Goal: Information Seeking & Learning: Learn about a topic

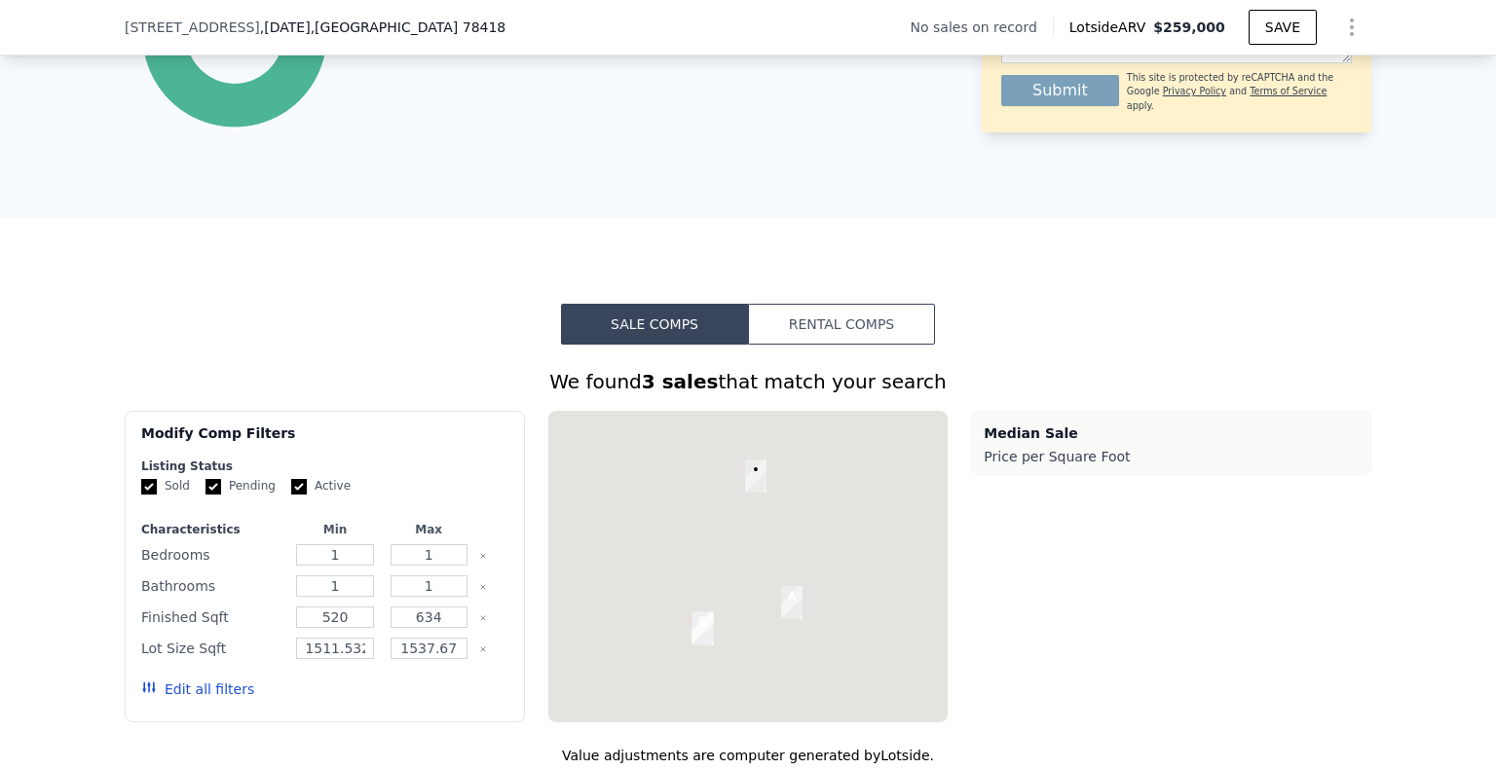
scroll to position [1309, 0]
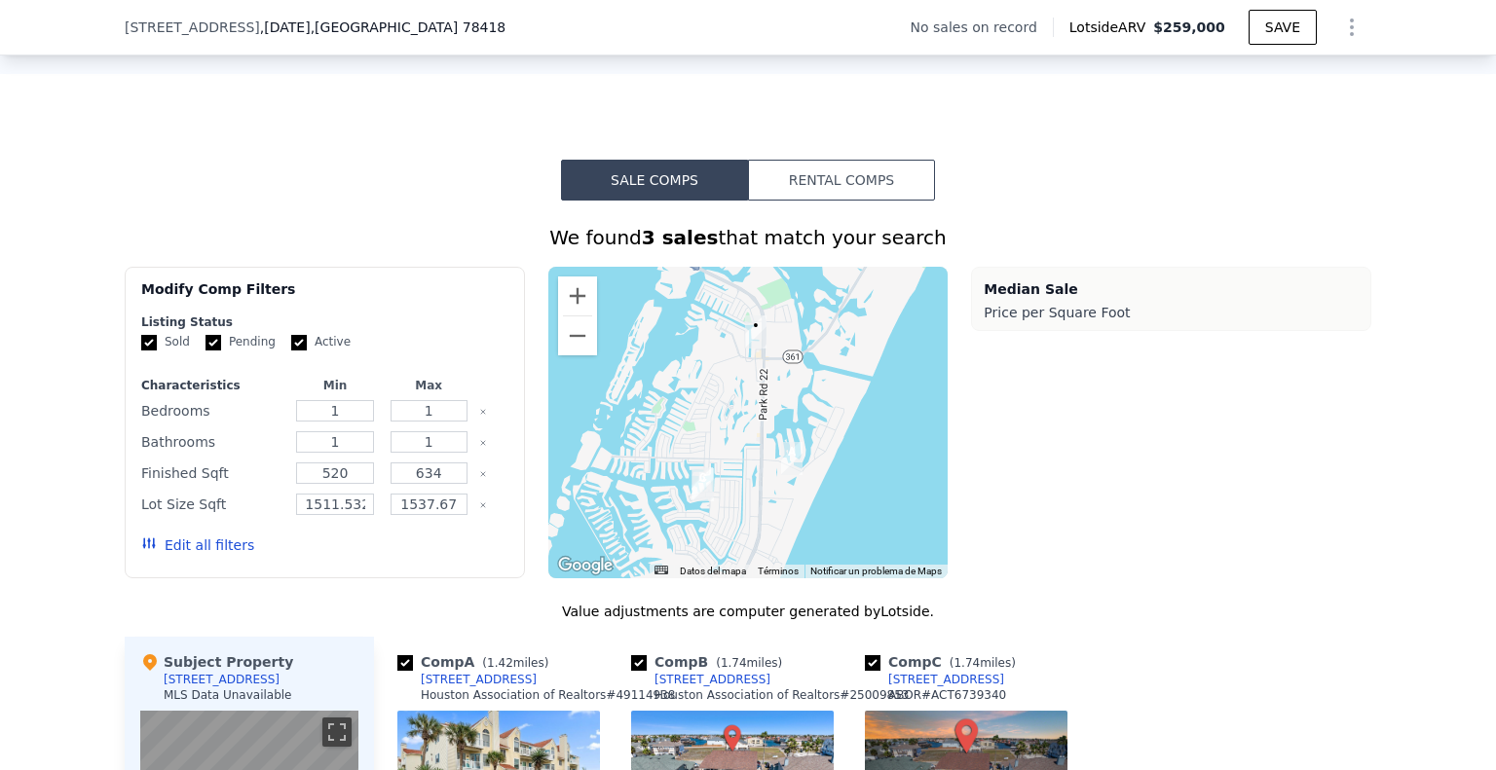
click at [853, 193] on button "Rental Comps" at bounding box center [841, 180] width 187 height 41
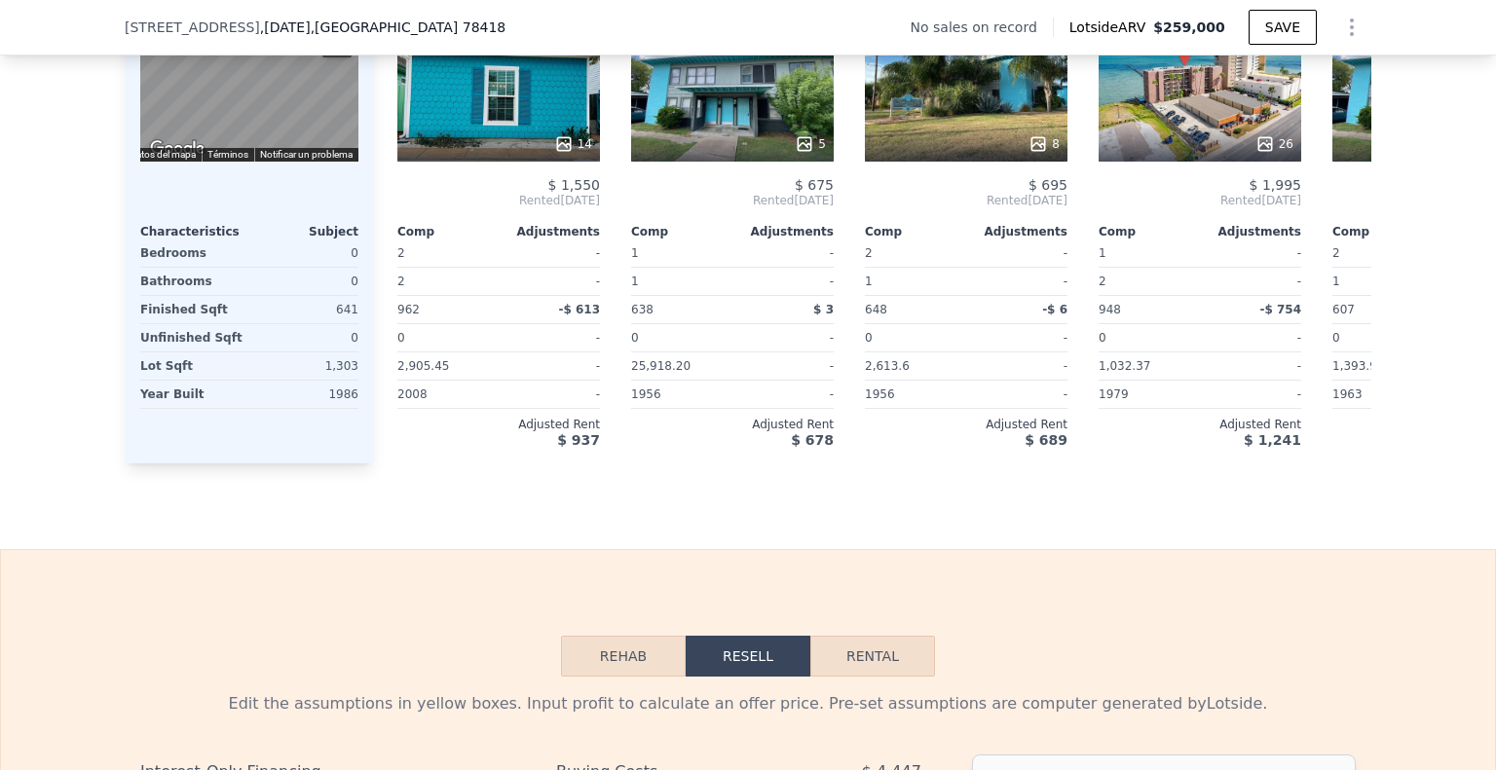
scroll to position [2026, 0]
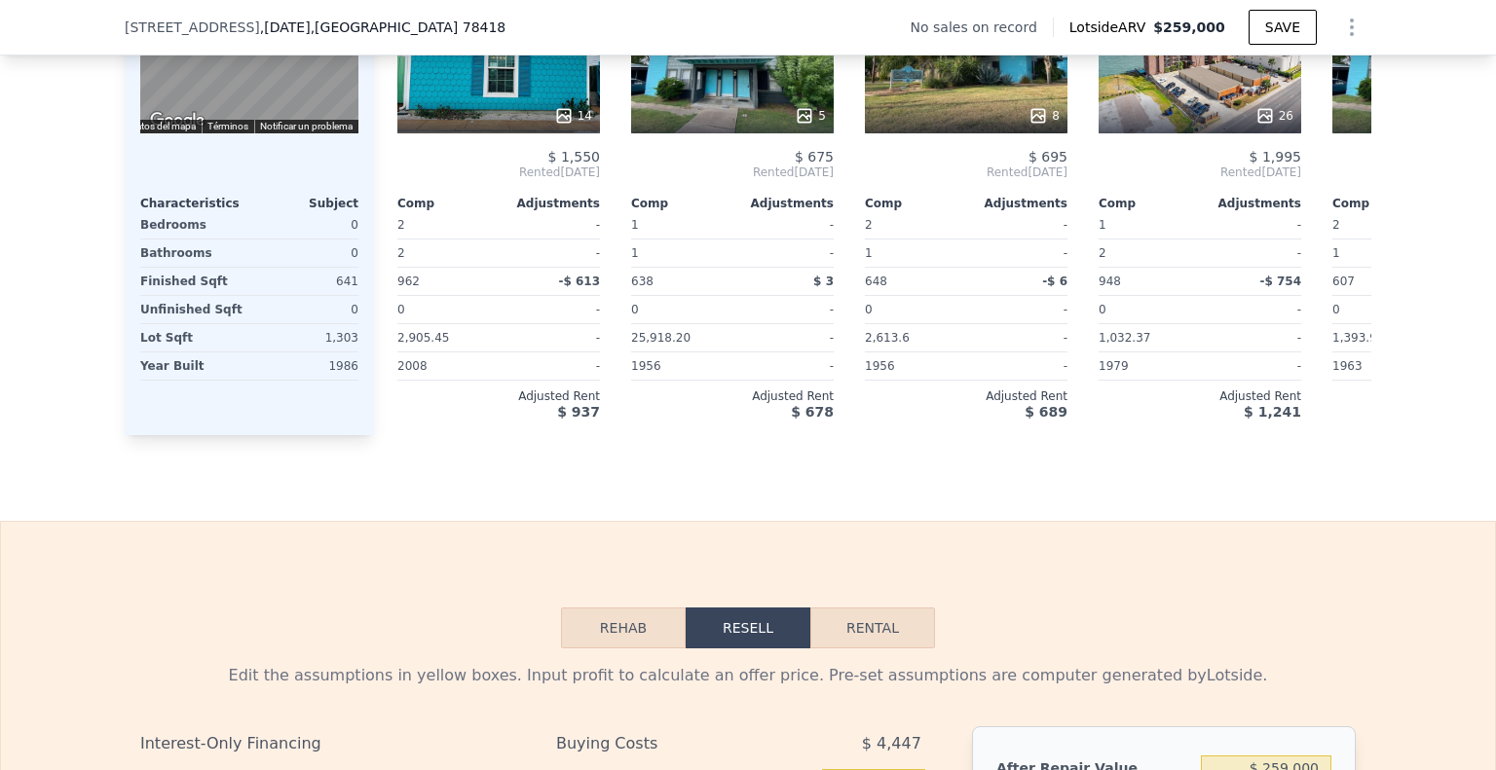
click at [831, 648] on button "Rental" at bounding box center [872, 628] width 125 height 41
select select "30"
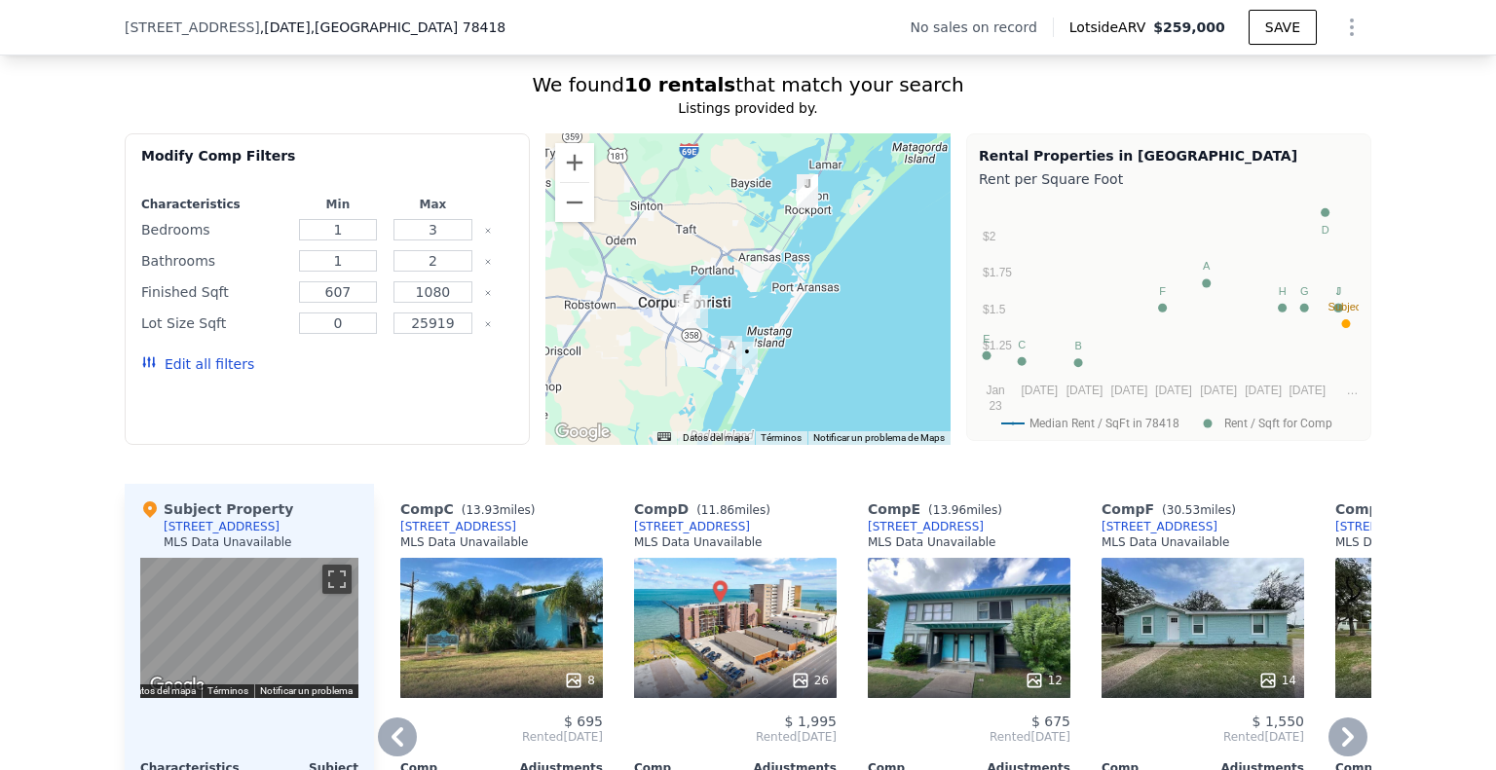
scroll to position [1467, 0]
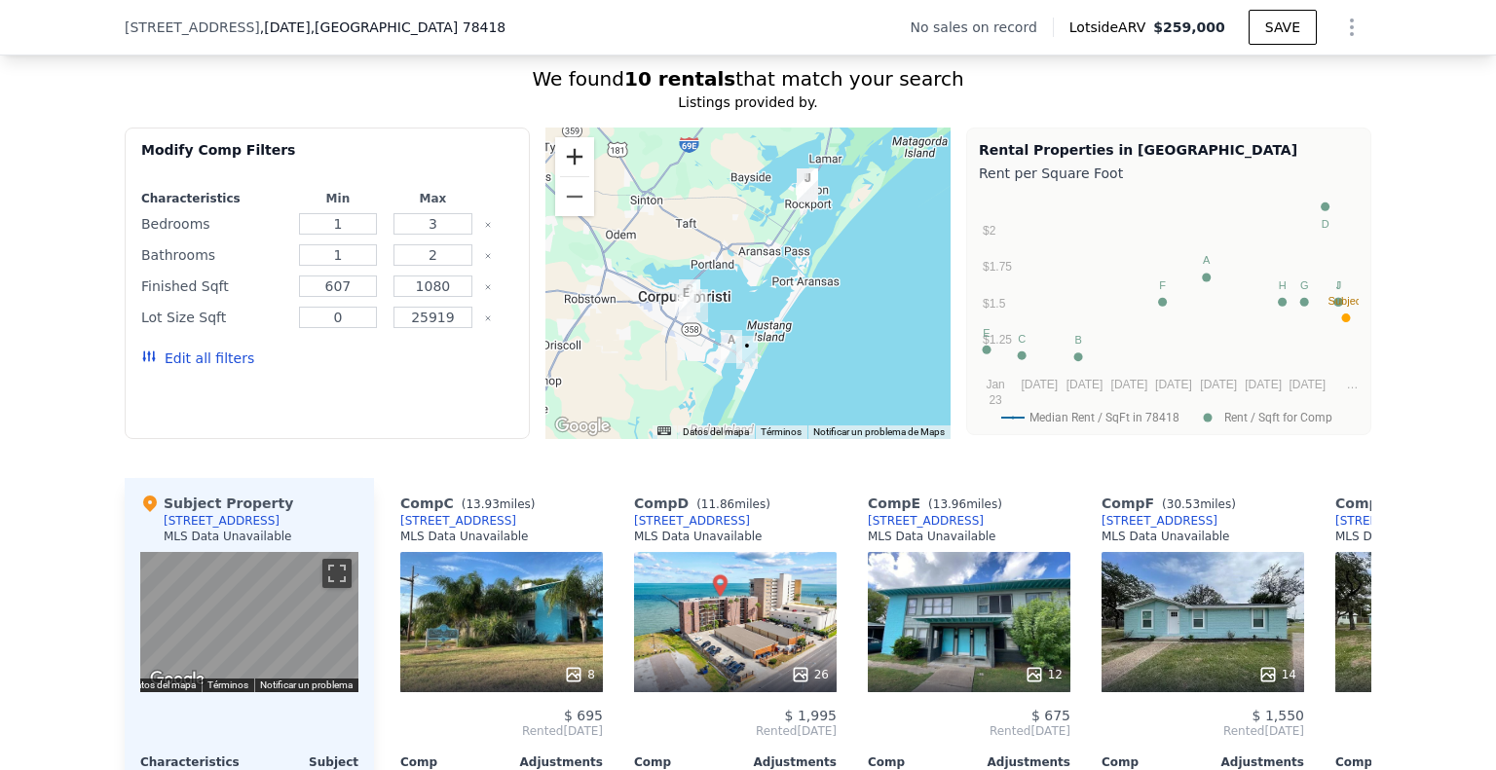
click at [576, 169] on button "Ampliar" at bounding box center [574, 156] width 39 height 39
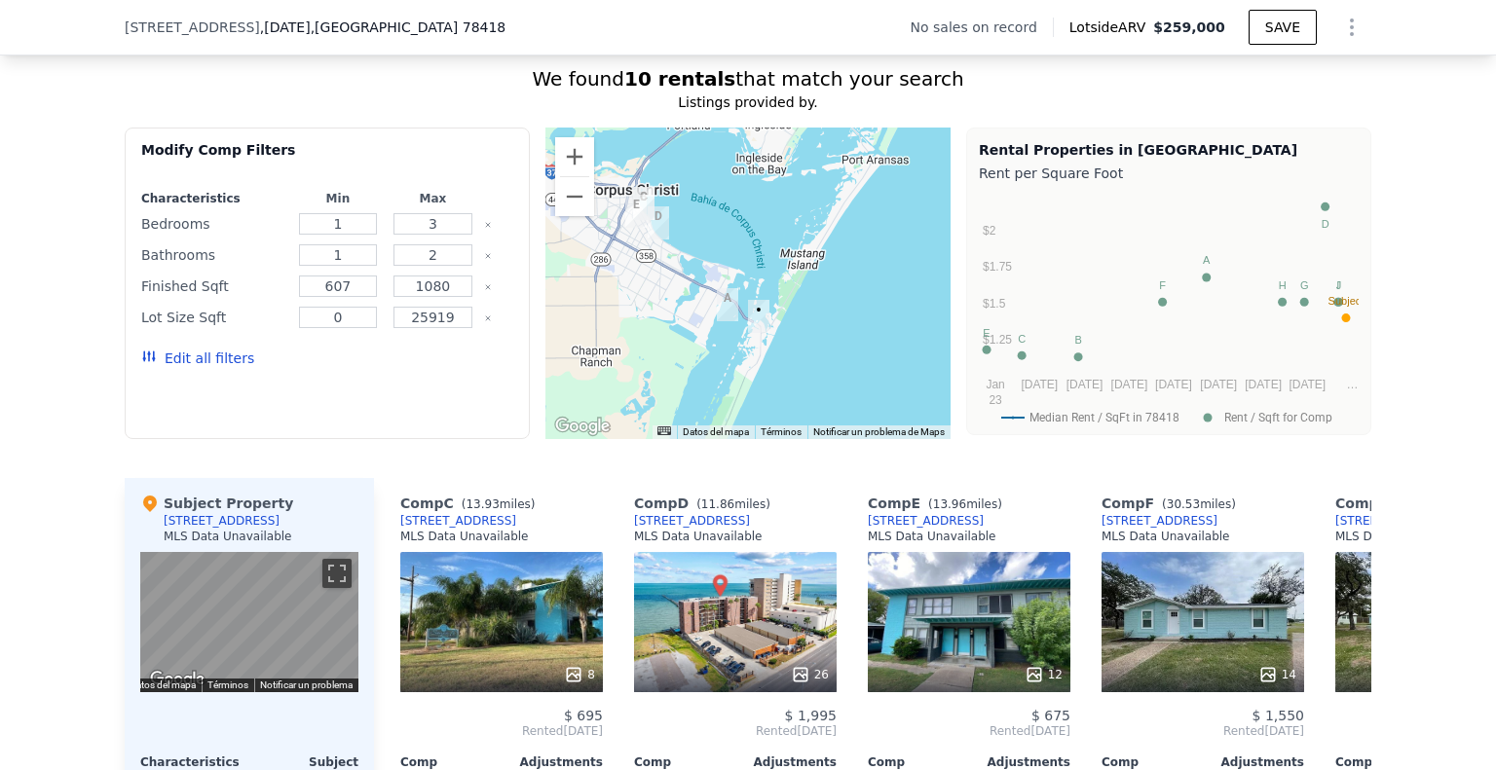
drag, startPoint x: 745, startPoint y: 353, endPoint x: 756, endPoint y: 230, distance: 124.1
click at [756, 230] on div at bounding box center [747, 284] width 405 height 312
click at [565, 166] on button "Ampliar" at bounding box center [574, 156] width 39 height 39
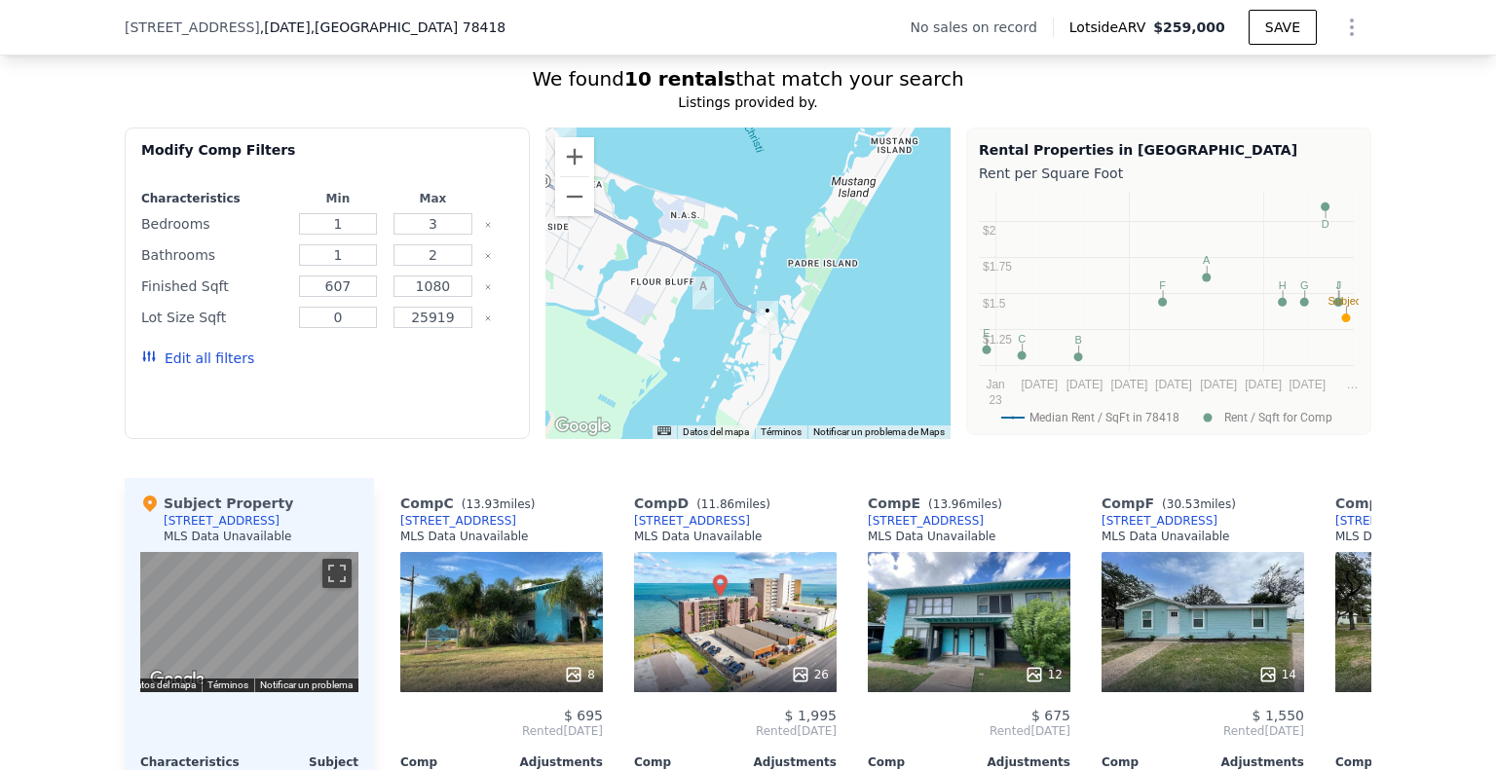
drag, startPoint x: 751, startPoint y: 366, endPoint x: 748, endPoint y: 316, distance: 49.7
click at [748, 316] on div at bounding box center [747, 284] width 405 height 312
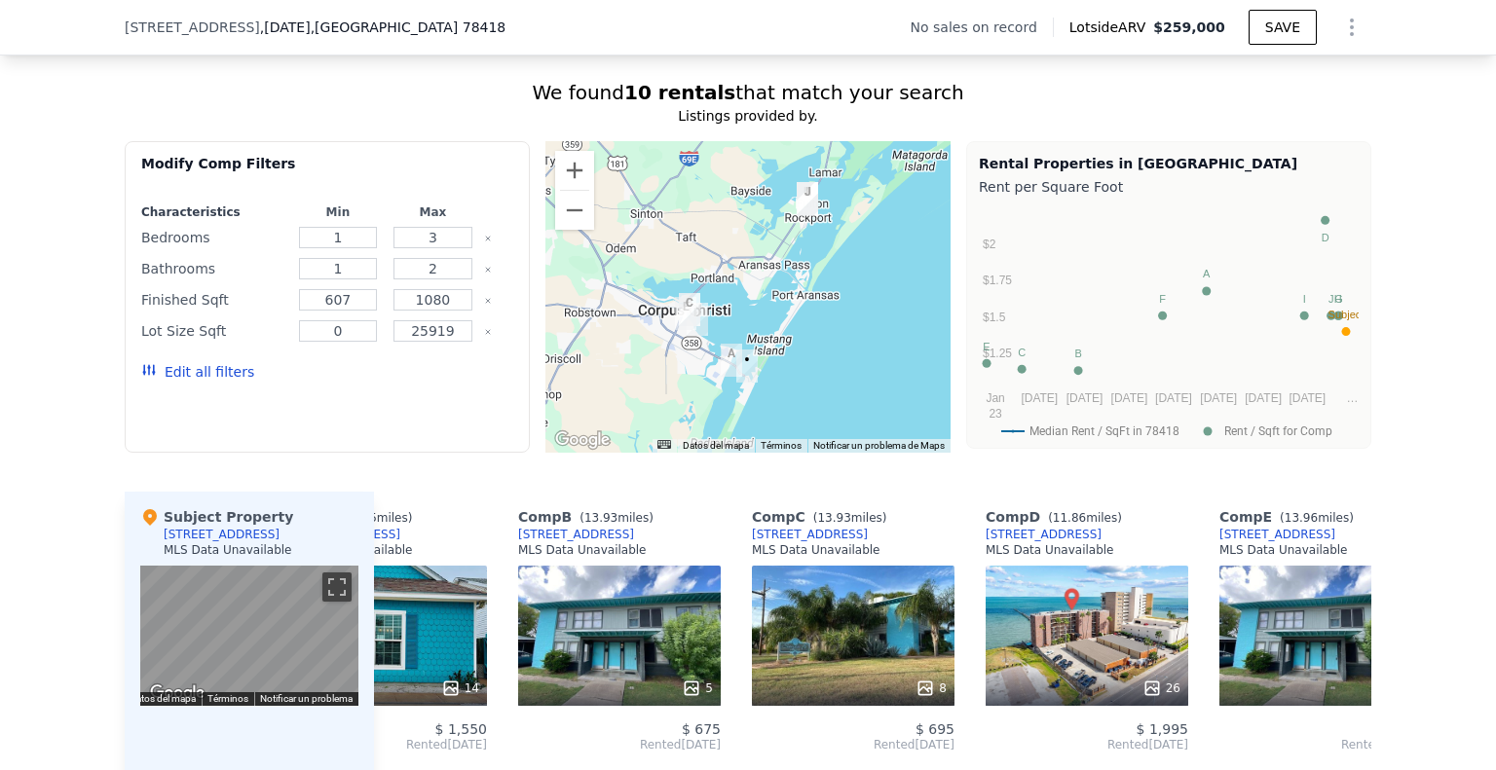
scroll to position [1456, 0]
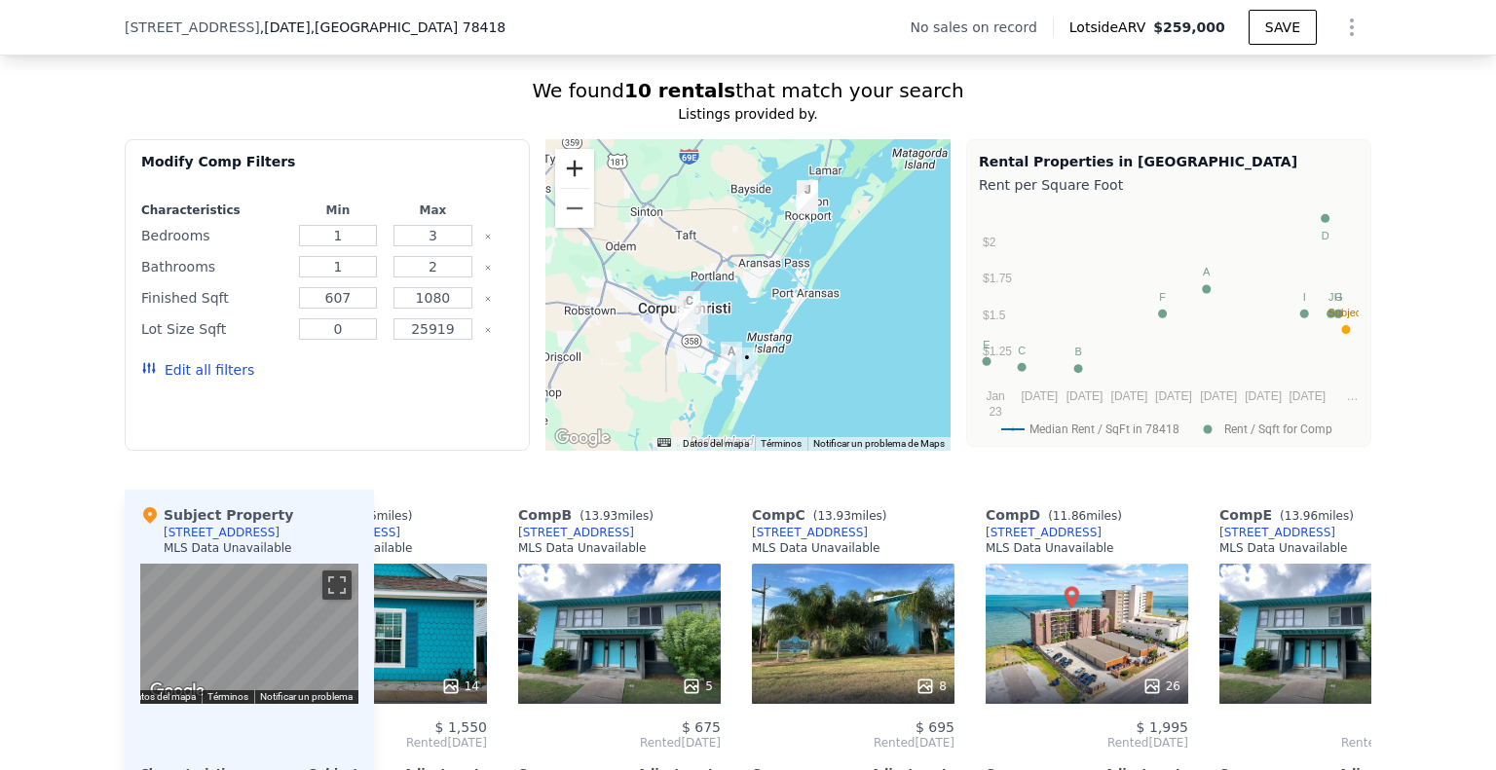
click at [567, 188] on button "Ampliar" at bounding box center [574, 168] width 39 height 39
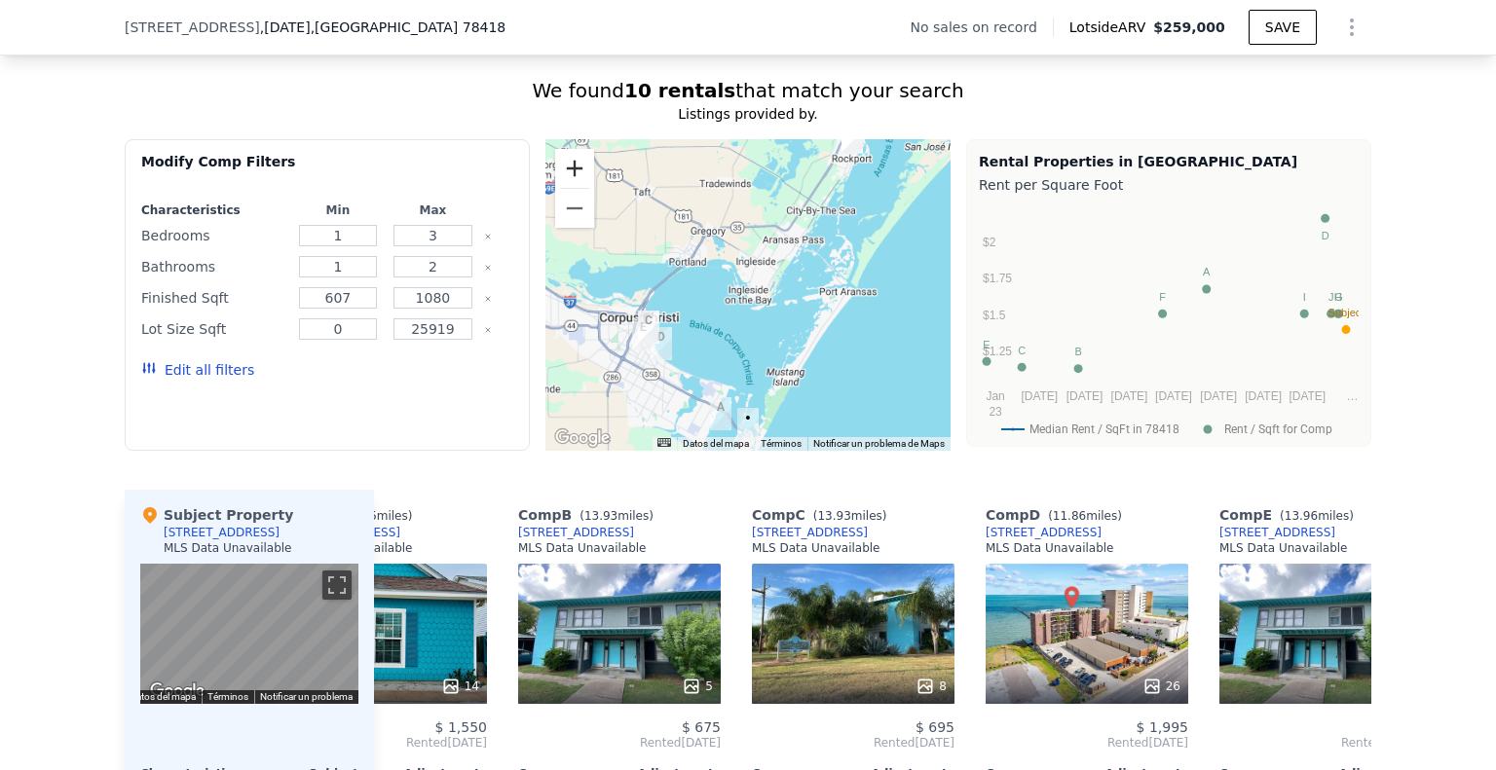
click at [567, 188] on button "Ampliar" at bounding box center [574, 168] width 39 height 39
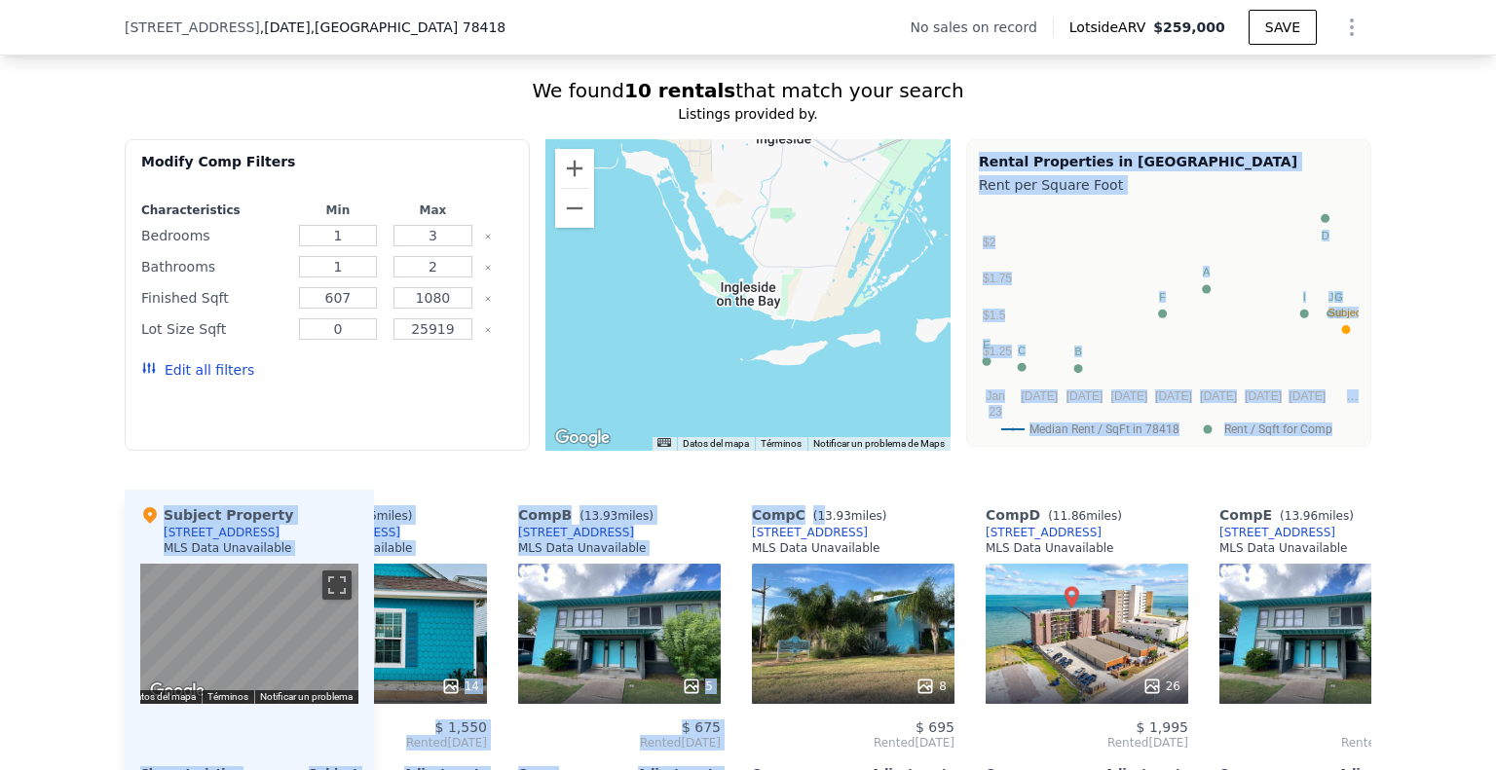
drag, startPoint x: 812, startPoint y: 498, endPoint x: 803, endPoint y: 418, distance: 80.3
click at [803, 418] on div "We found 10 rentals that match your search Listings provided by . Filters Map P…" at bounding box center [748, 541] width 1246 height 929
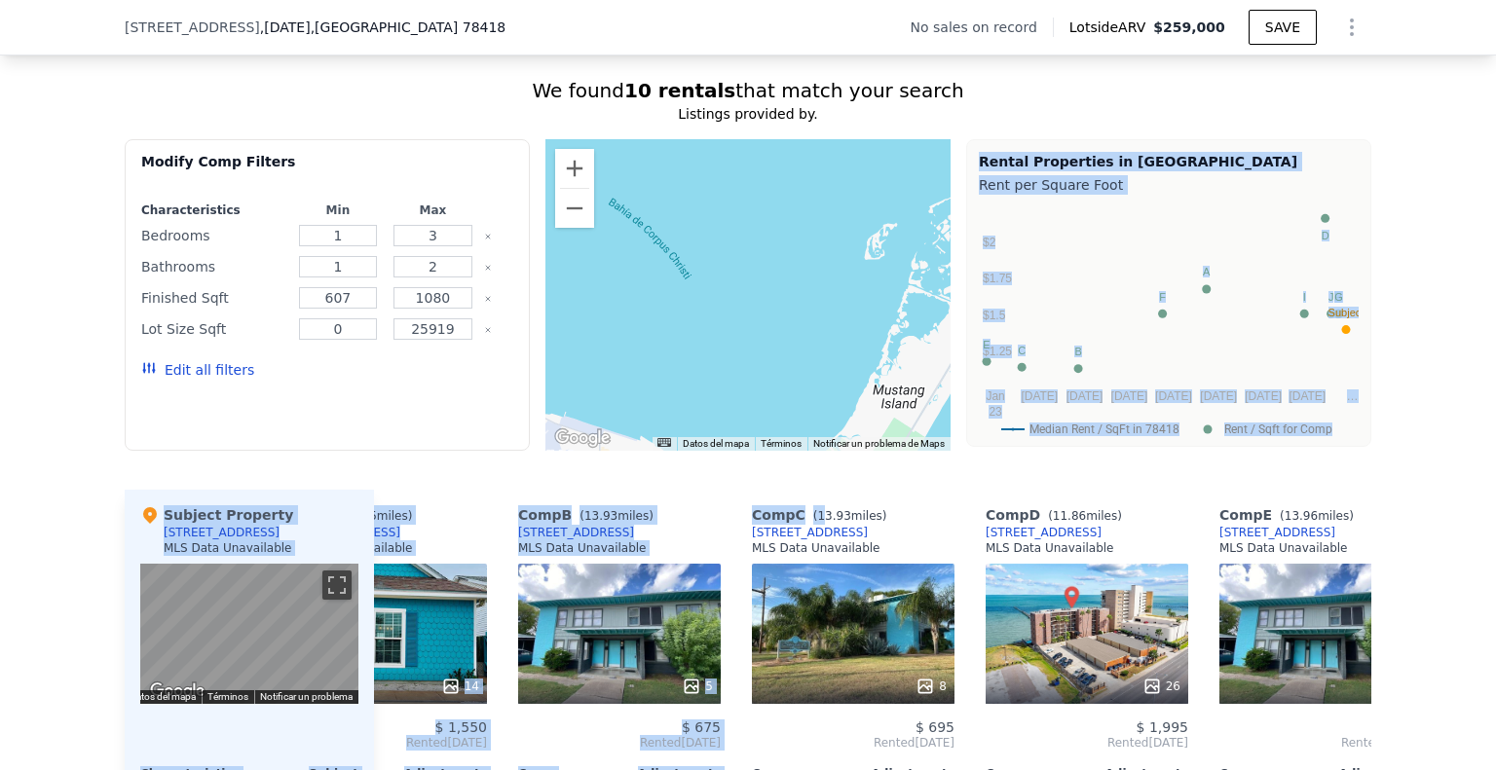
drag, startPoint x: 803, startPoint y: 408, endPoint x: 768, endPoint y: 69, distance: 340.7
click at [768, 69] on div "We found 10 rentals that match your search Listings provided by . Filters Map P…" at bounding box center [748, 530] width 1246 height 952
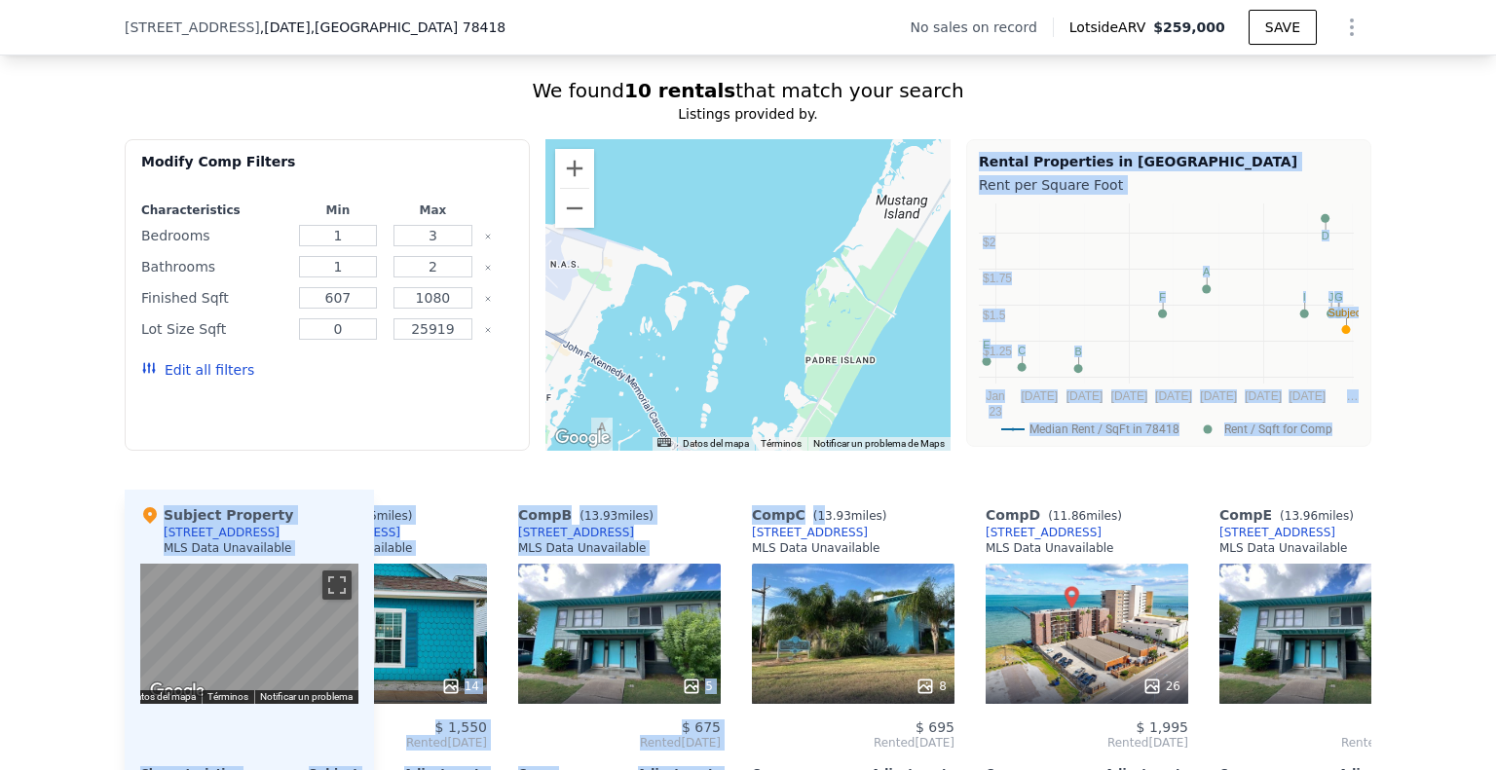
drag, startPoint x: 771, startPoint y: 299, endPoint x: 790, endPoint y: 146, distance: 154.0
click at [790, 146] on div "We found 10 rentals that match your search Listings provided by . Filters Map P…" at bounding box center [748, 541] width 1246 height 929
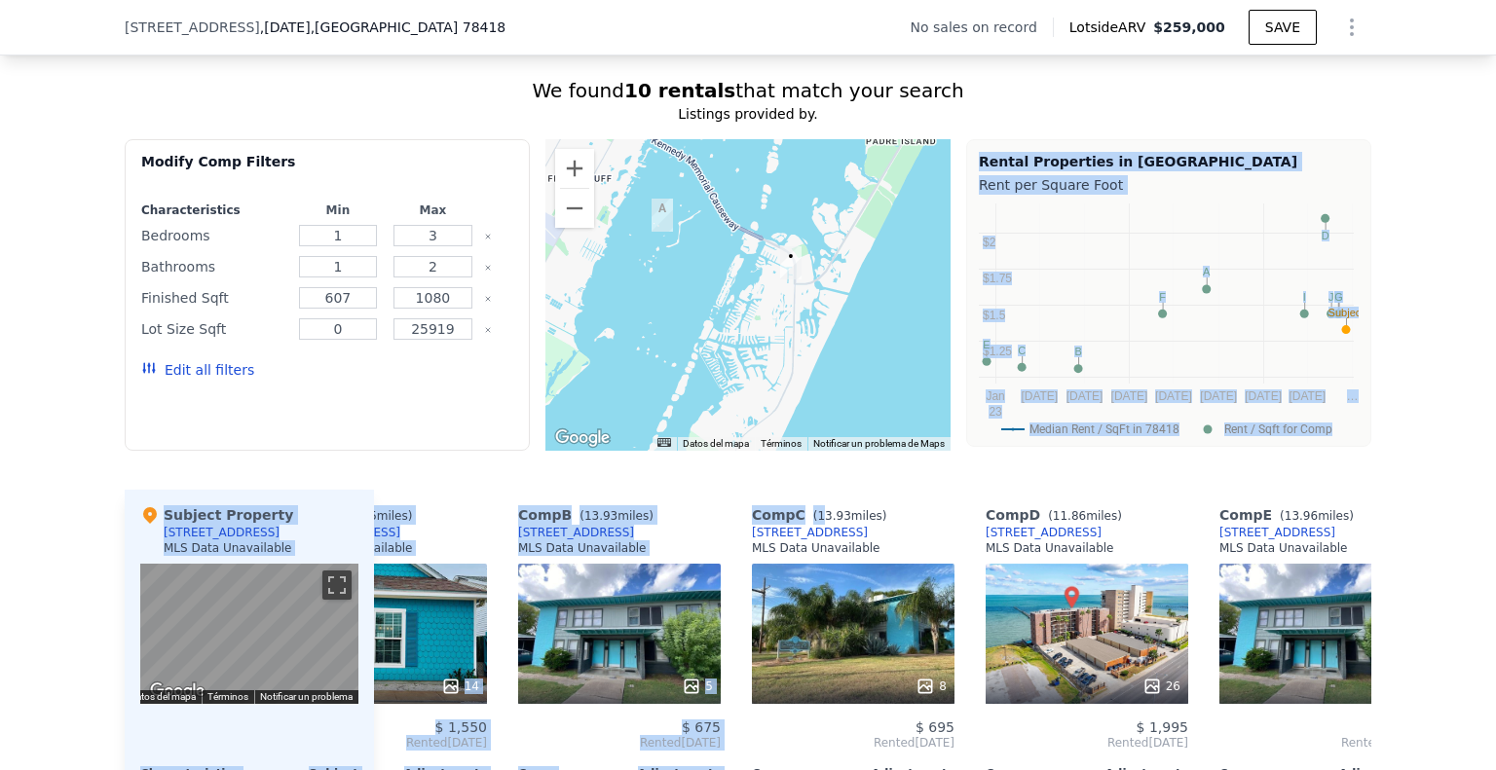
drag, startPoint x: 741, startPoint y: 324, endPoint x: 796, endPoint y: 133, distance: 198.7
click at [796, 133] on div "We found 10 rentals that match your search Listings provided by . Filters Map P…" at bounding box center [748, 541] width 1246 height 929
click at [562, 228] on button "Reducir" at bounding box center [574, 208] width 39 height 39
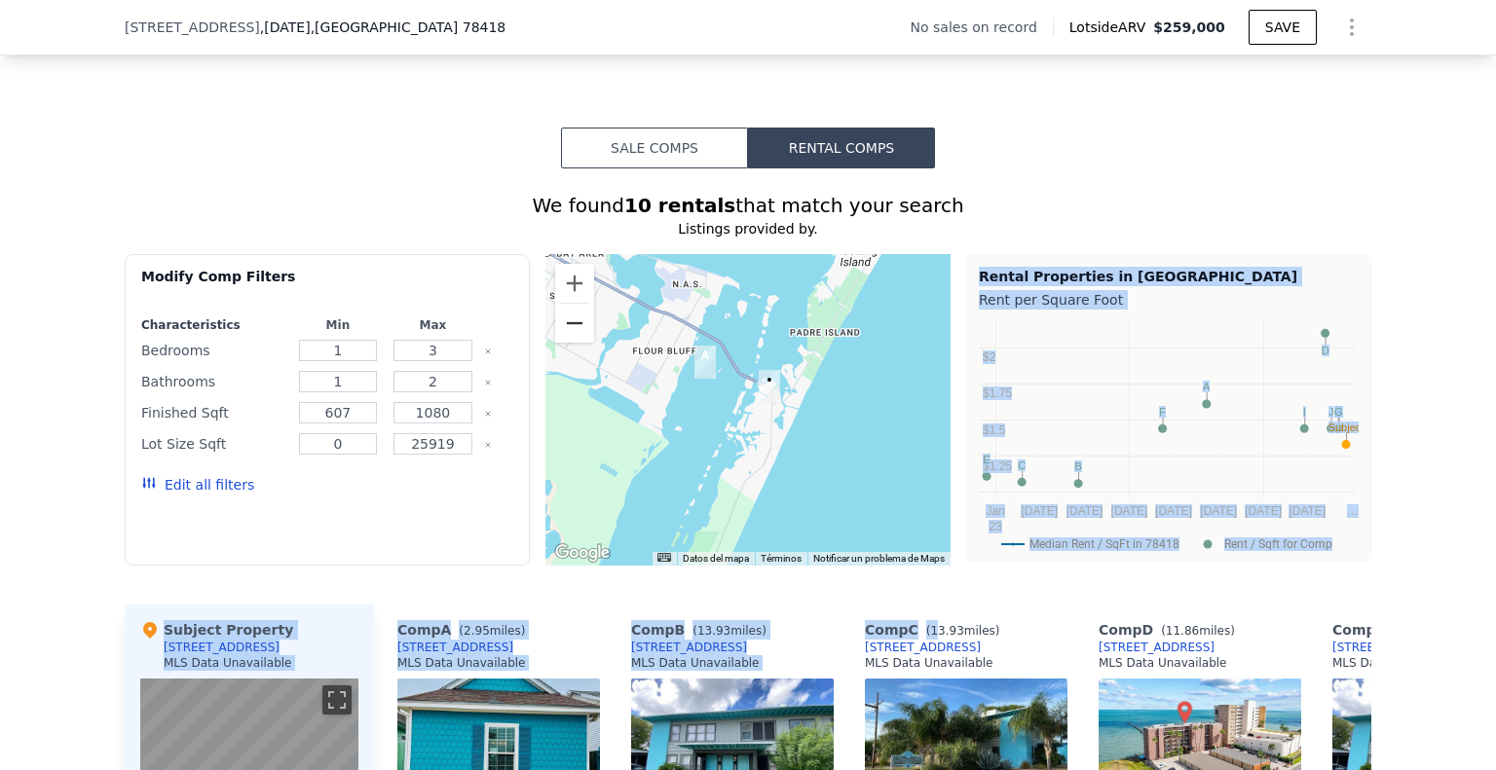
scroll to position [1328, 0]
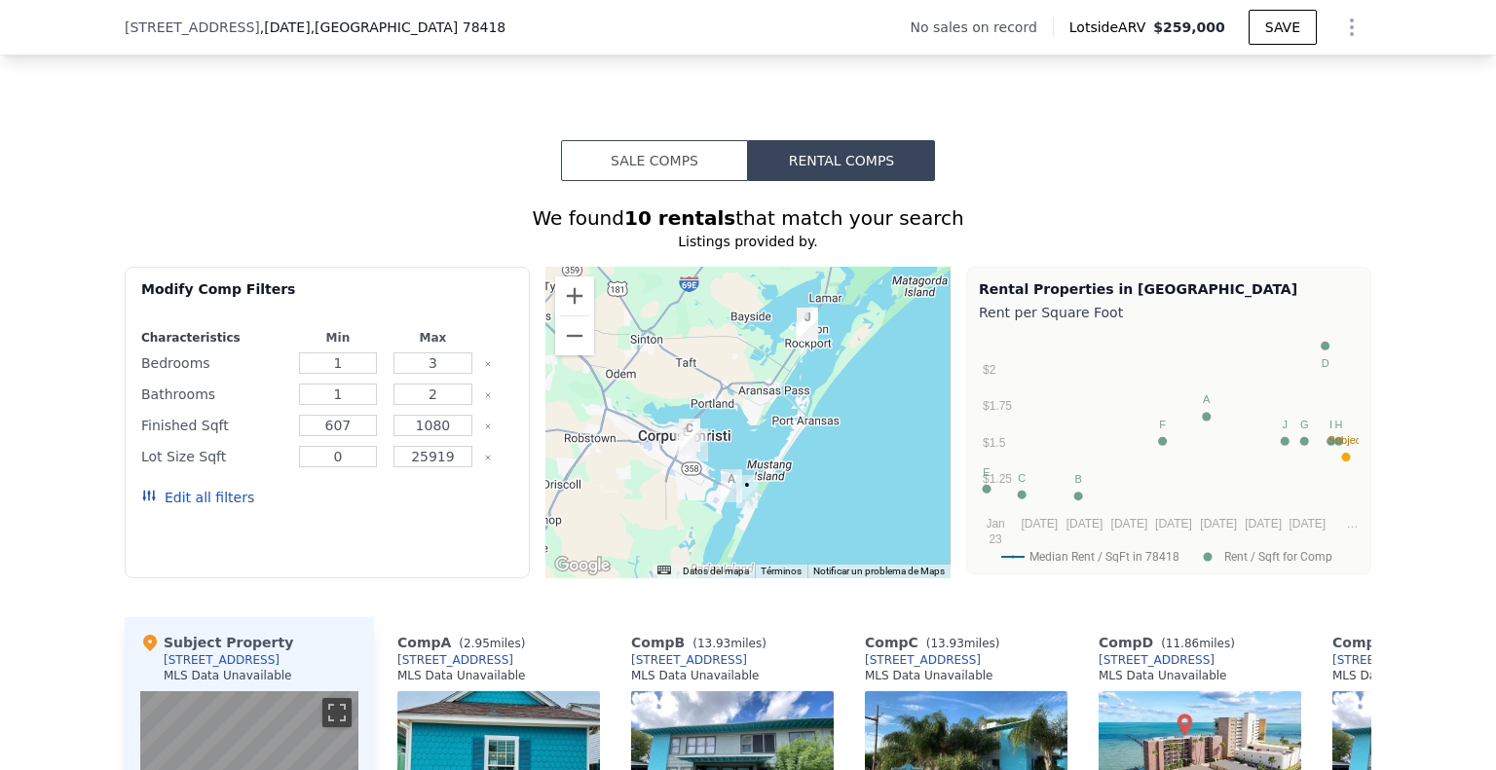
click at [631, 97] on div "Sale Comps Rental Comps We found 10 rentals that match your search Listings pro…" at bounding box center [748, 637] width 1496 height 1165
